Goal: Ask a question: Seek information or help from site administrators or community

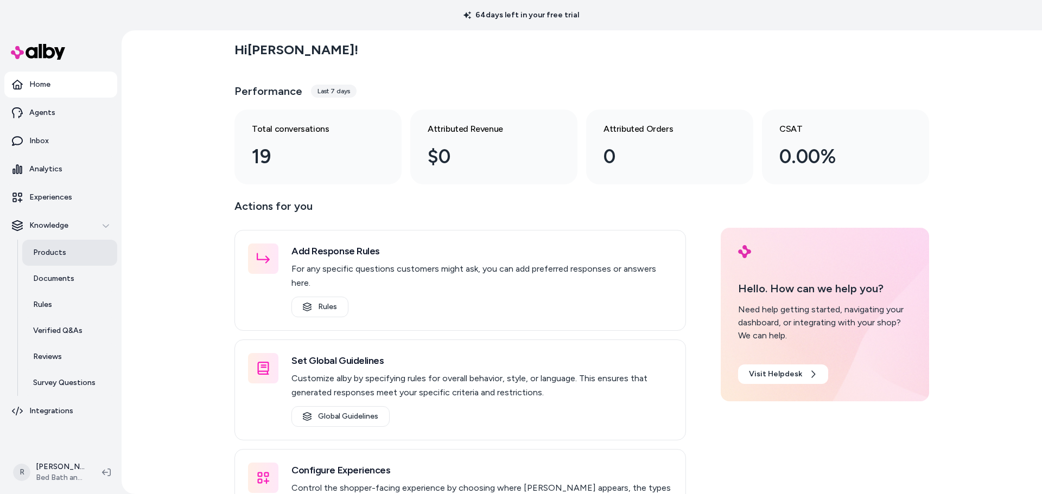
click at [53, 255] on p "Products" at bounding box center [49, 252] width 33 height 11
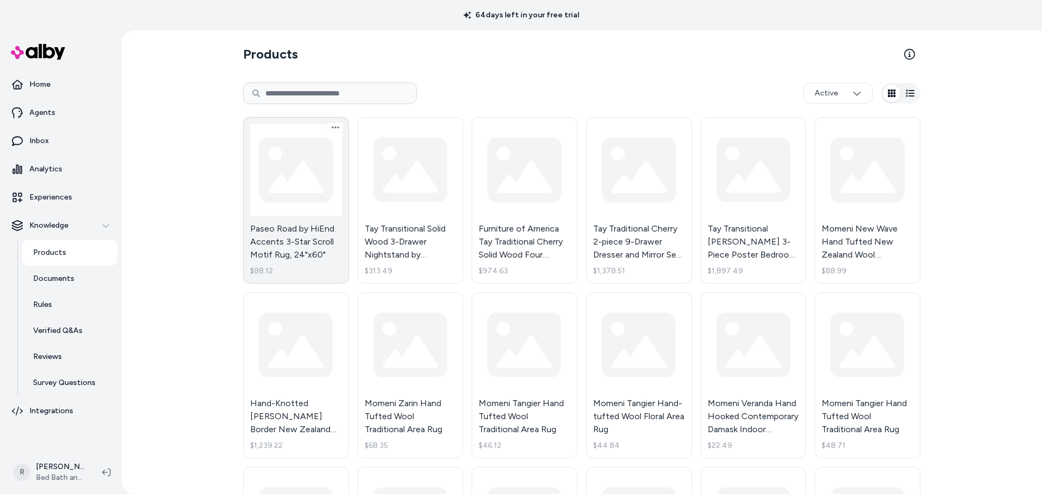
click at [296, 239] on link "Paseo Road by HiEnd Accents 3-Star Scroll Motif Rug, 24"x60" $88.12" at bounding box center [296, 200] width 106 height 167
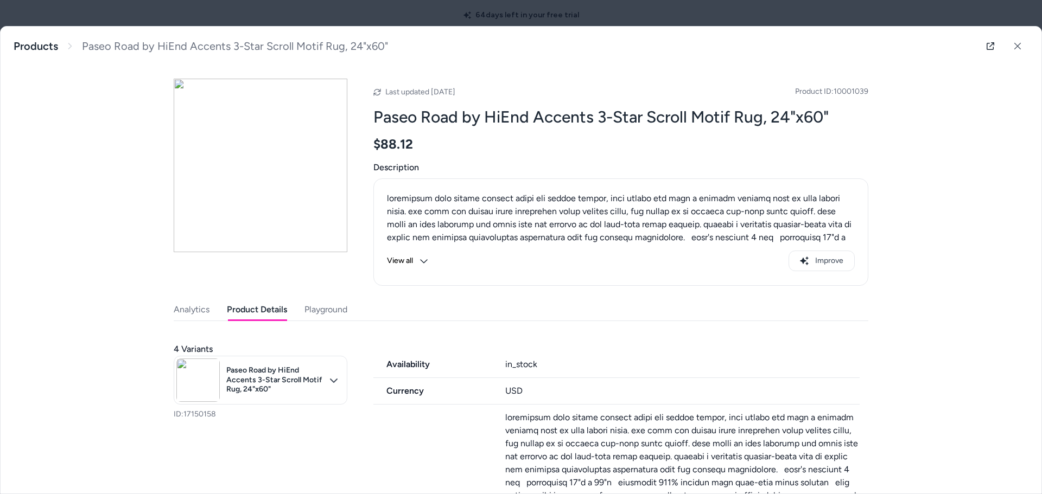
click at [264, 307] on button "Product Details" at bounding box center [257, 310] width 60 height 22
click at [337, 307] on button "Playground" at bounding box center [325, 310] width 43 height 22
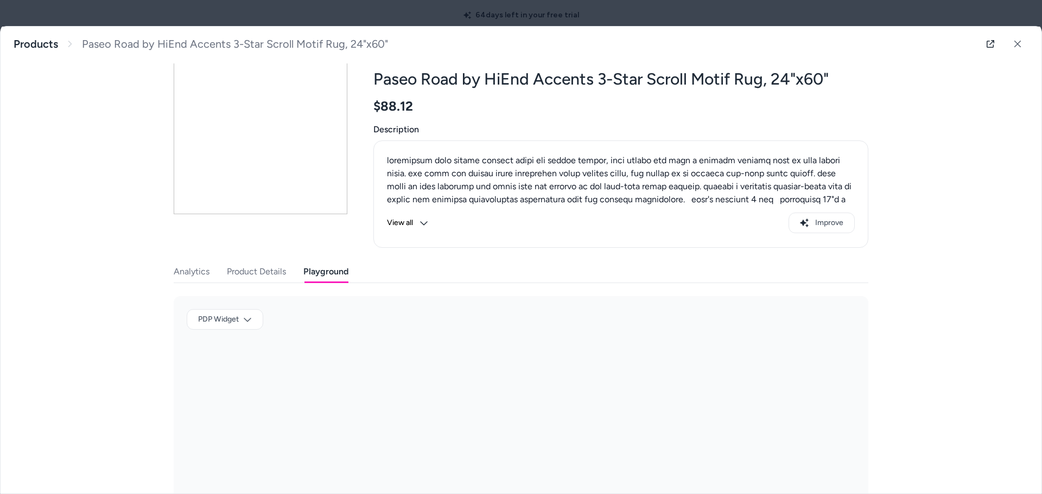
scroll to position [75, 0]
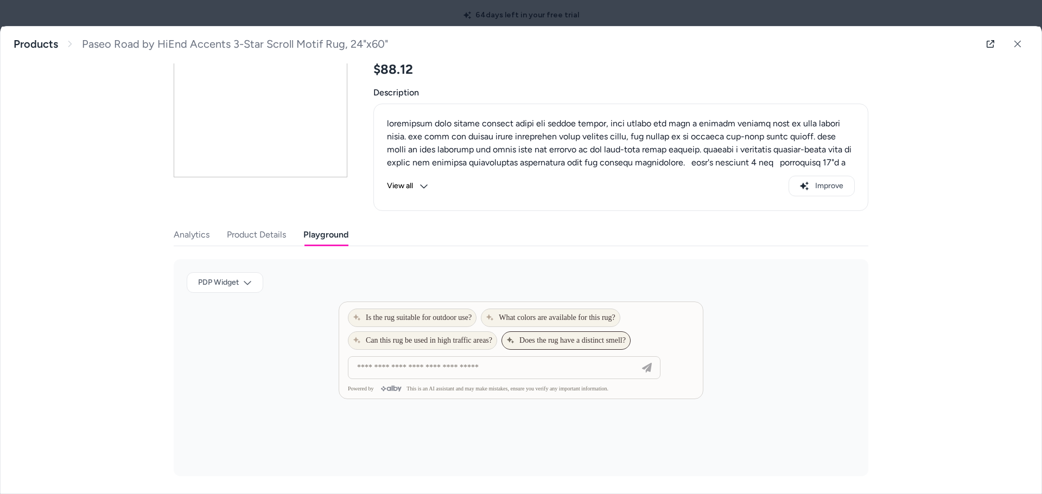
click at [567, 343] on span "Does the rug have a distinct smell?" at bounding box center [565, 341] width 119 height 9
type input "**********"
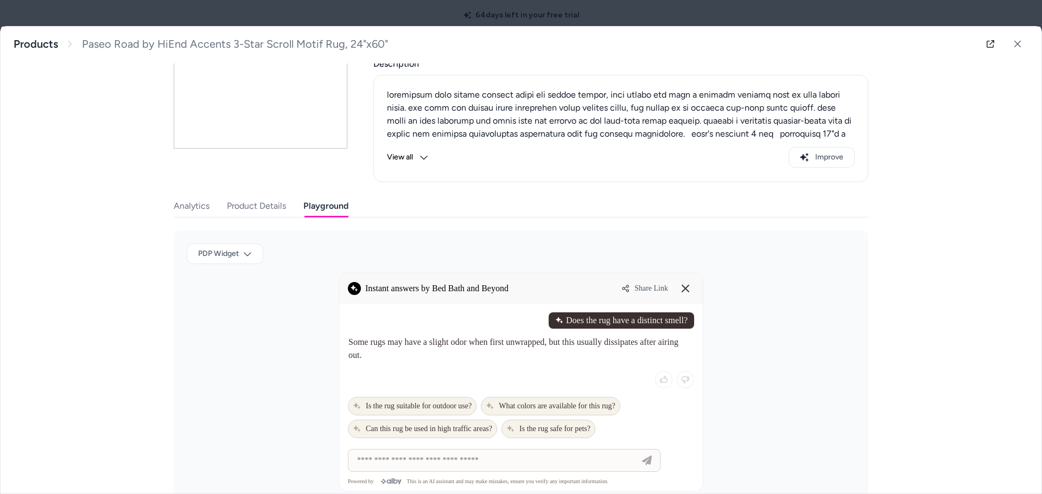
scroll to position [132, 0]
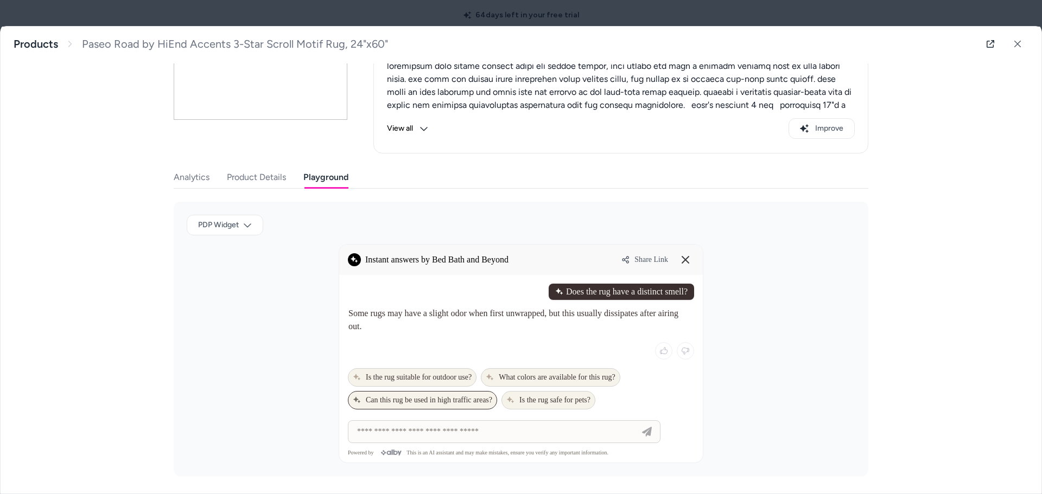
click at [400, 400] on span "Can this rug be used in high traffic areas?" at bounding box center [422, 400] width 139 height 9
type input "**********"
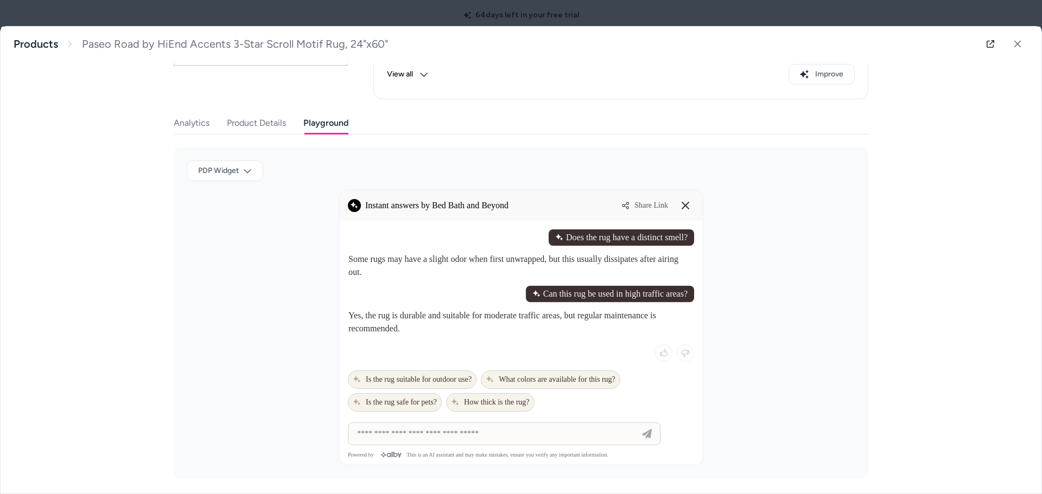
scroll to position [189, 0]
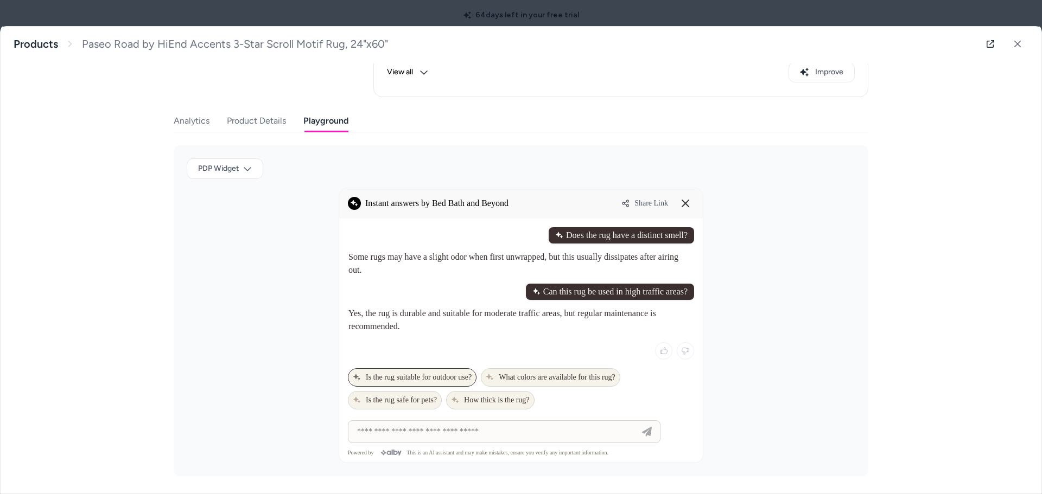
click at [416, 377] on span "Is the rug suitable for outdoor use?" at bounding box center [412, 377] width 119 height 9
type input "**********"
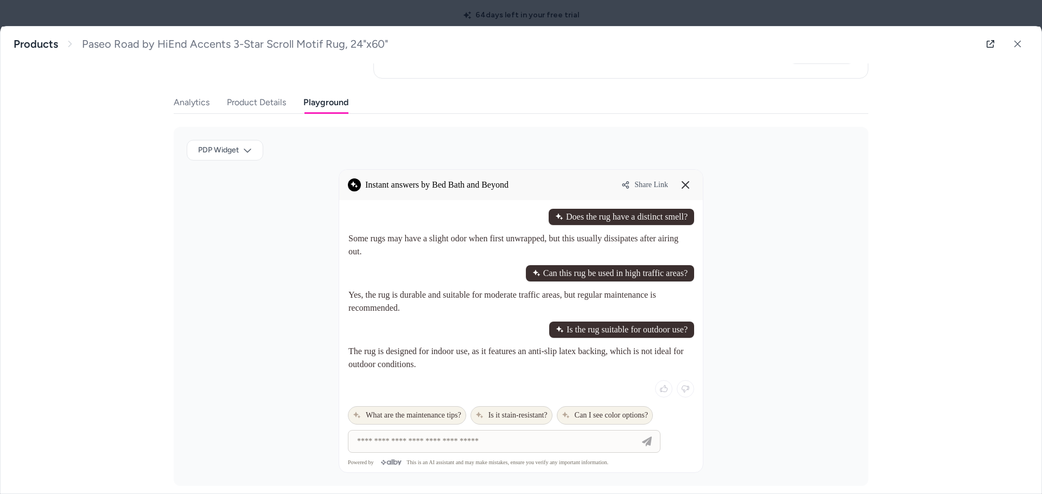
scroll to position [217, 0]
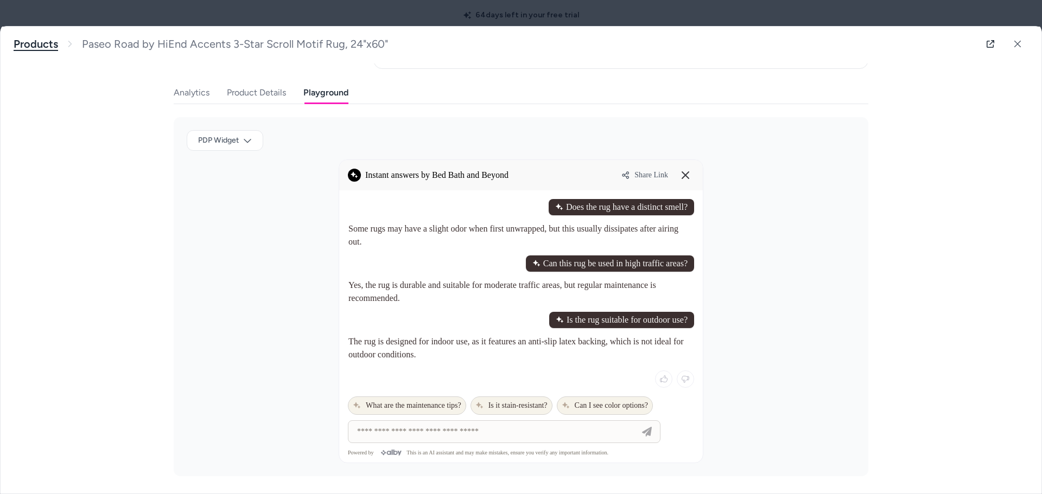
click at [27, 45] on link "Products" at bounding box center [36, 44] width 45 height 14
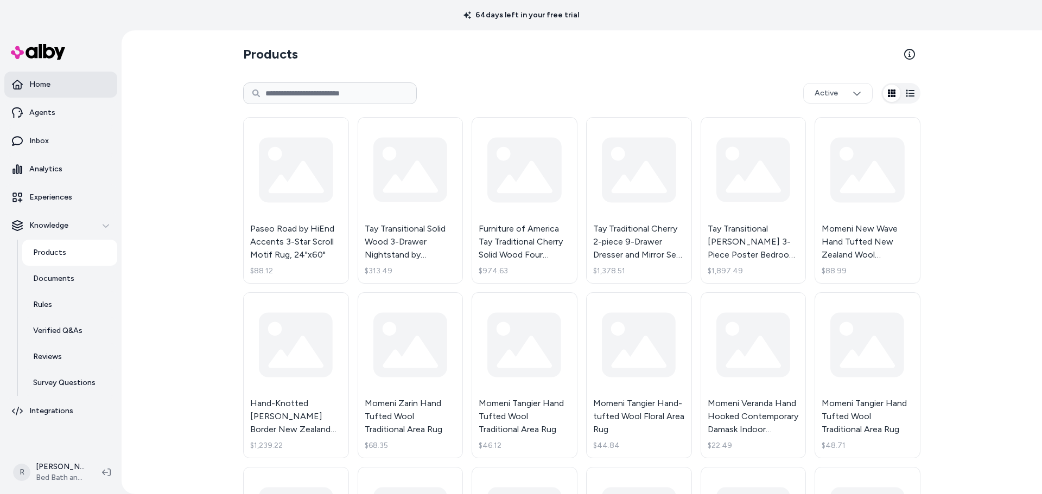
click at [41, 85] on p "Home" at bounding box center [39, 84] width 21 height 11
